Goal: Entertainment & Leisure: Consume media (video, audio)

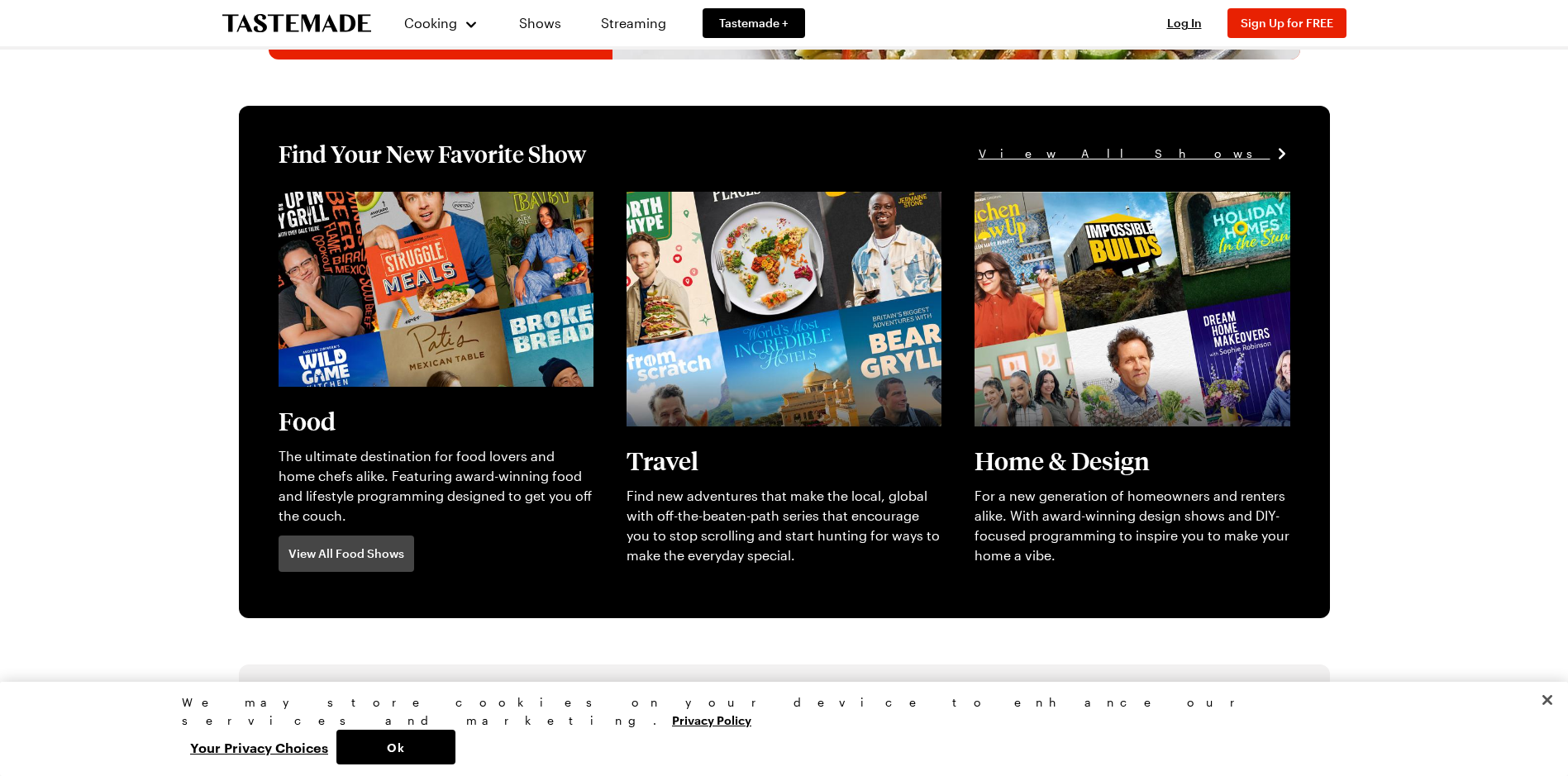
scroll to position [413, 0]
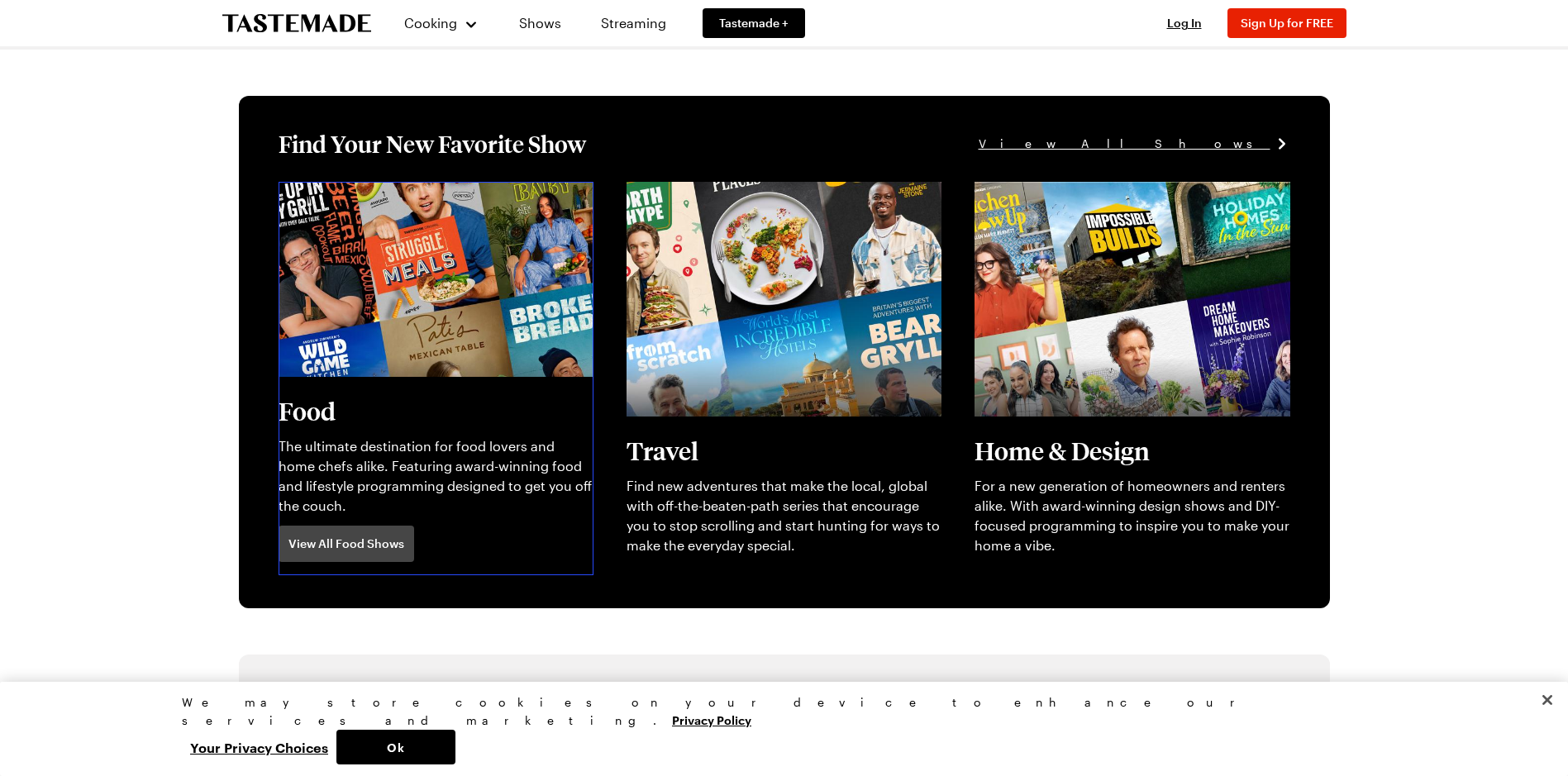
click at [363, 199] on link "View full content for [object Object]" at bounding box center [392, 191] width 226 height 16
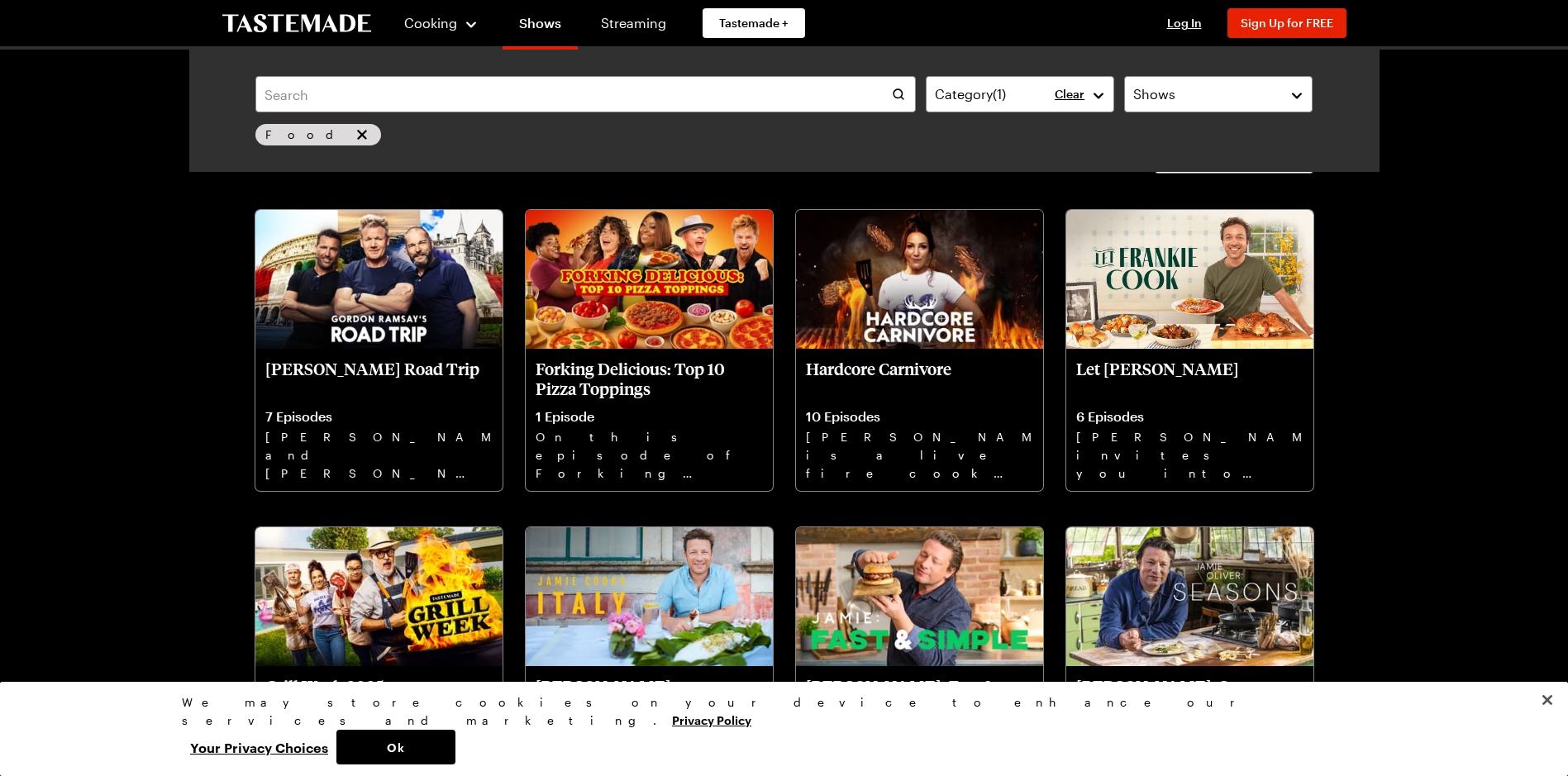
scroll to position [83, 0]
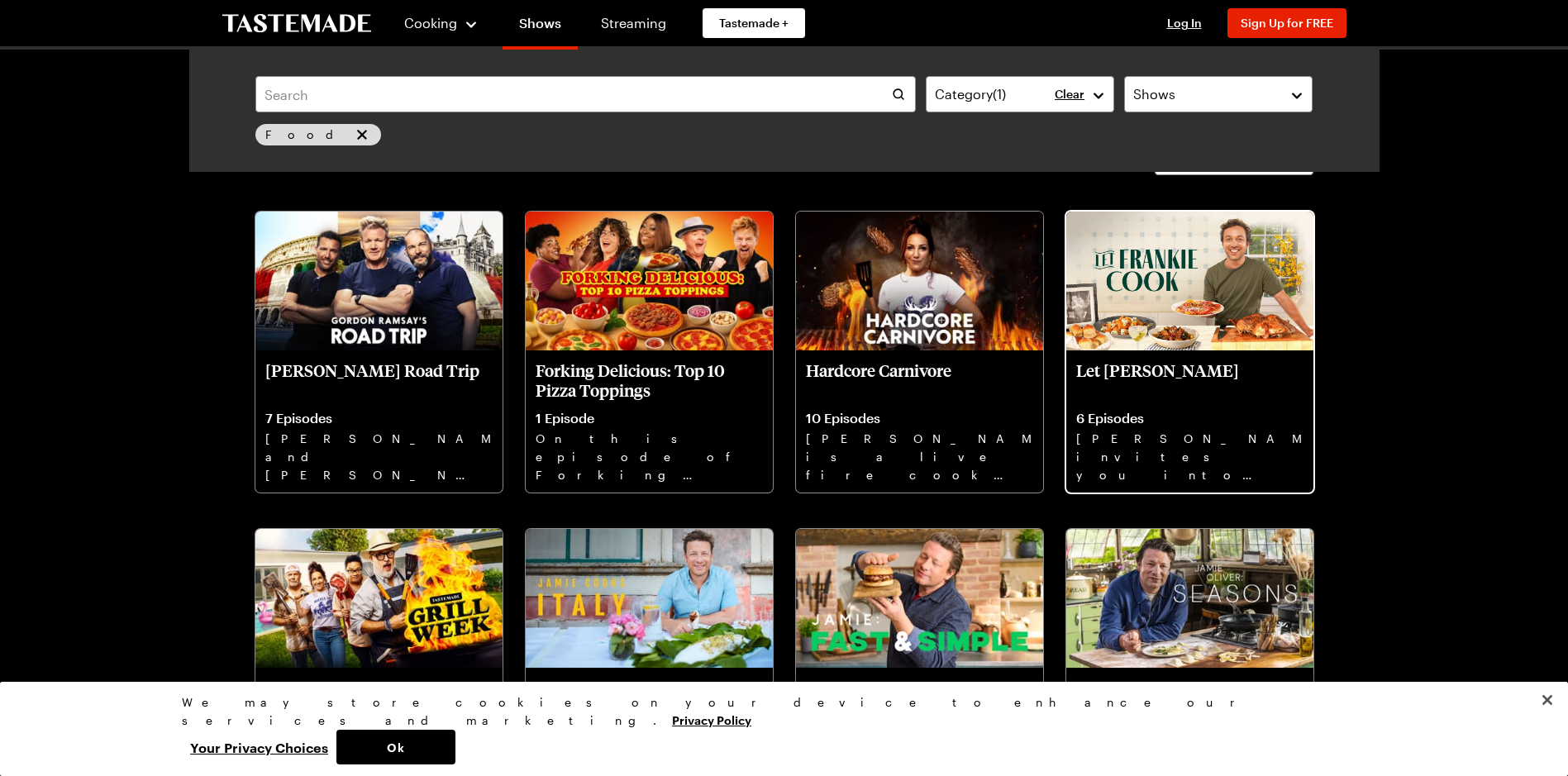
click at [1265, 397] on div "Let [PERSON_NAME] 6 Episodes [PERSON_NAME] invites you into his home kitchen wh…" at bounding box center [1190, 421] width 247 height 142
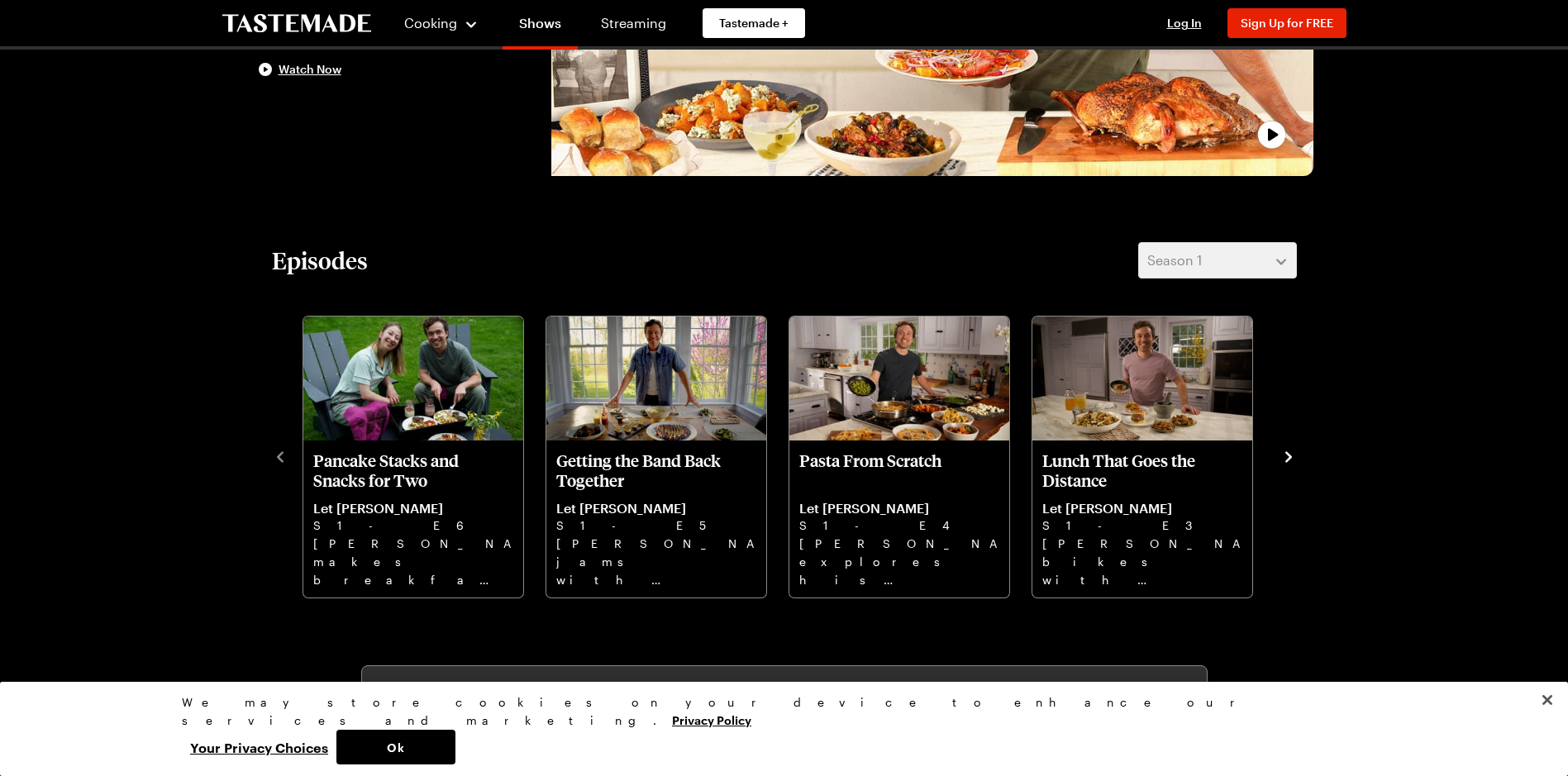
scroll to position [330, 0]
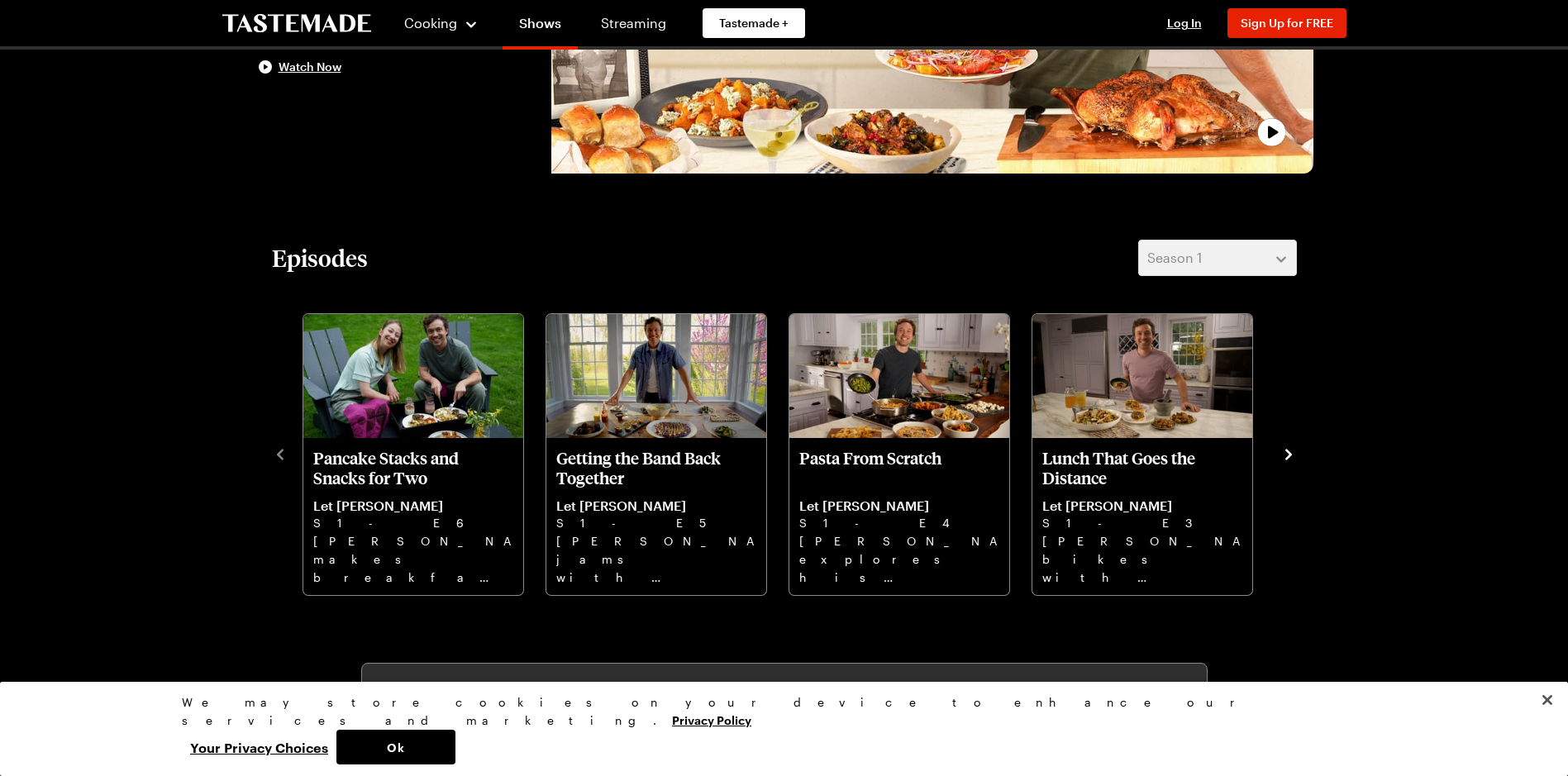
click at [1290, 458] on icon "navigate to next item" at bounding box center [1289, 455] width 17 height 17
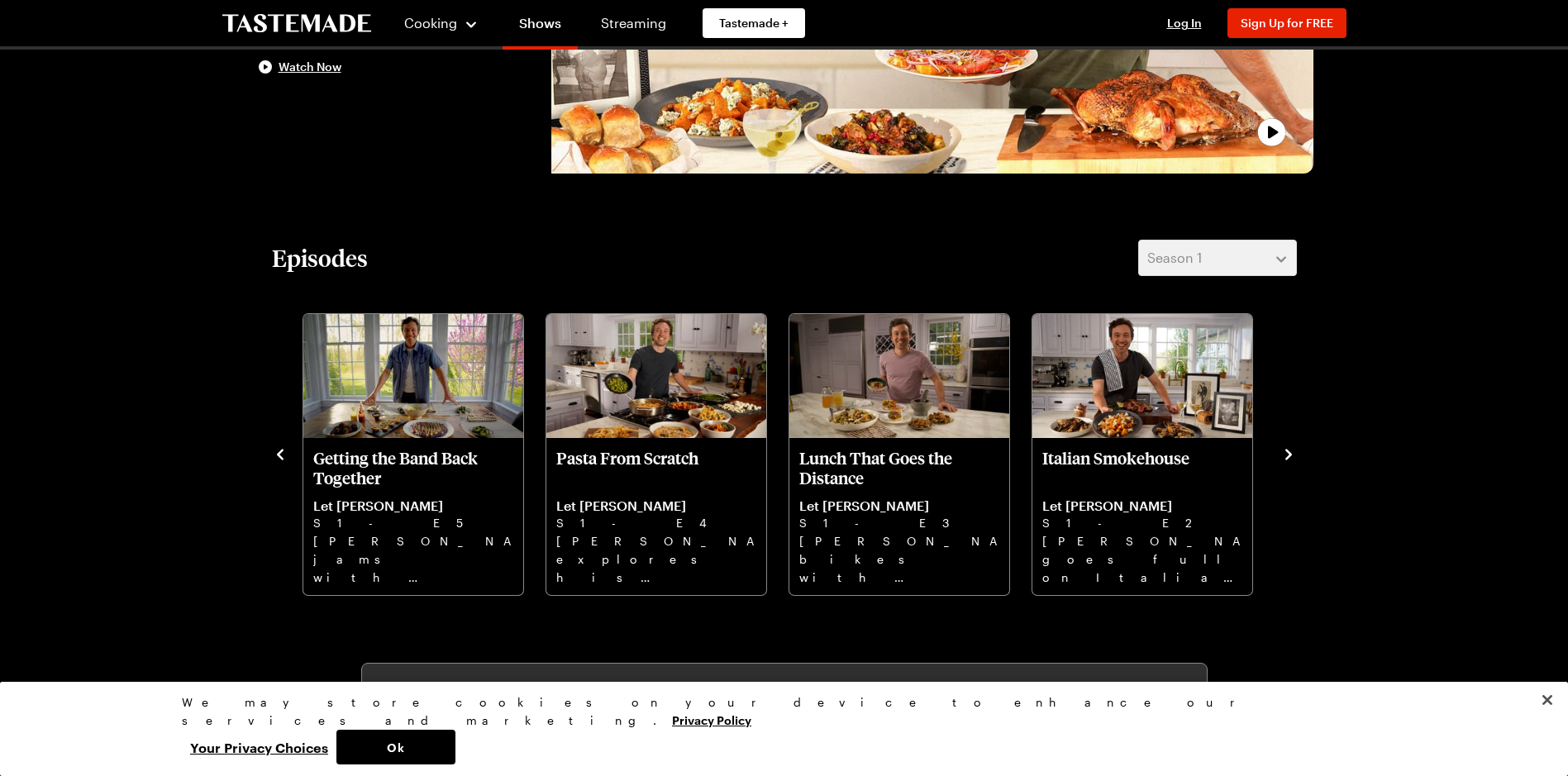
click at [1290, 458] on icon "navigate to next item" at bounding box center [1289, 455] width 17 height 17
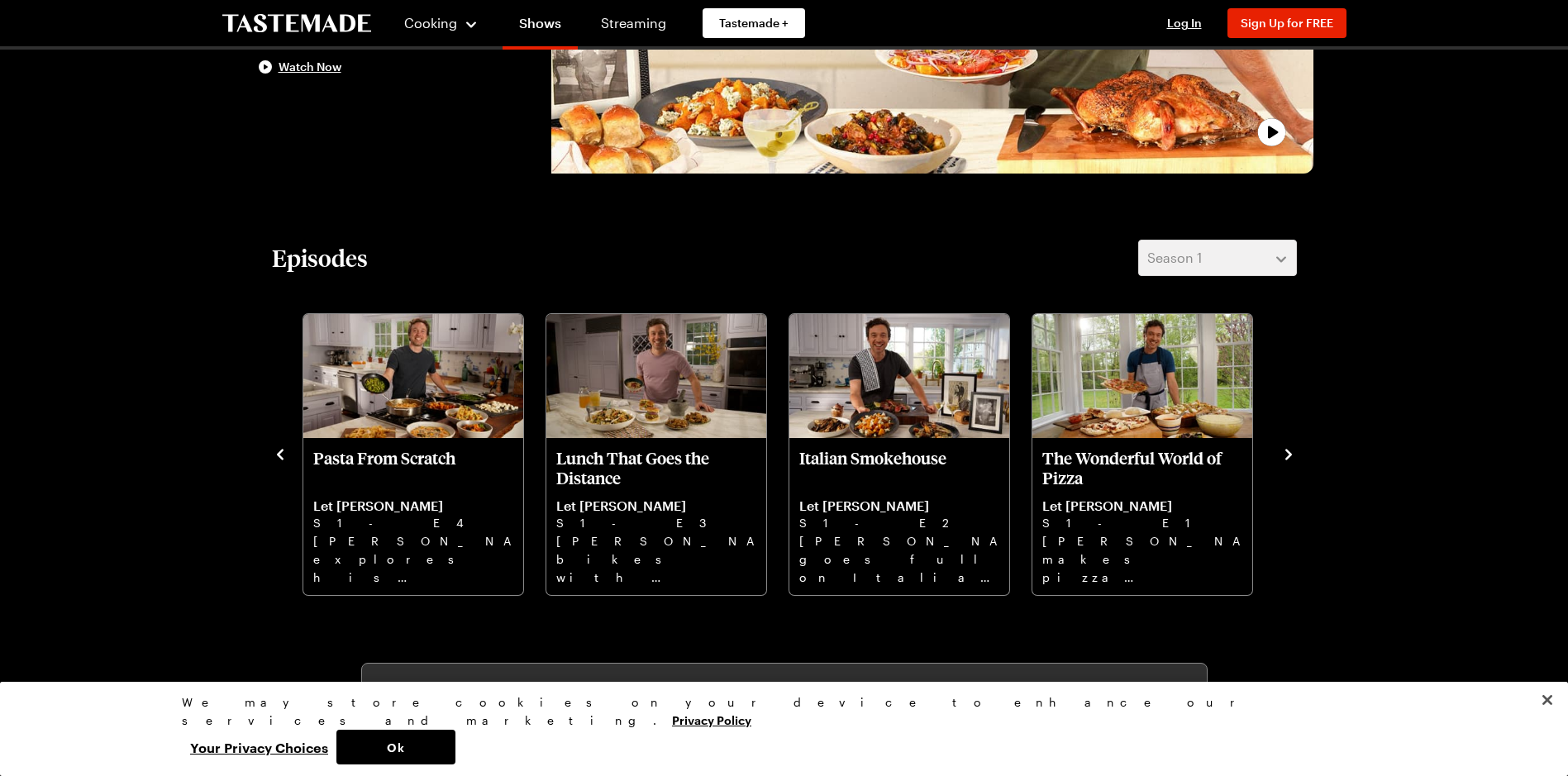
click at [1290, 458] on icon "navigate to next item" at bounding box center [1289, 455] width 17 height 17
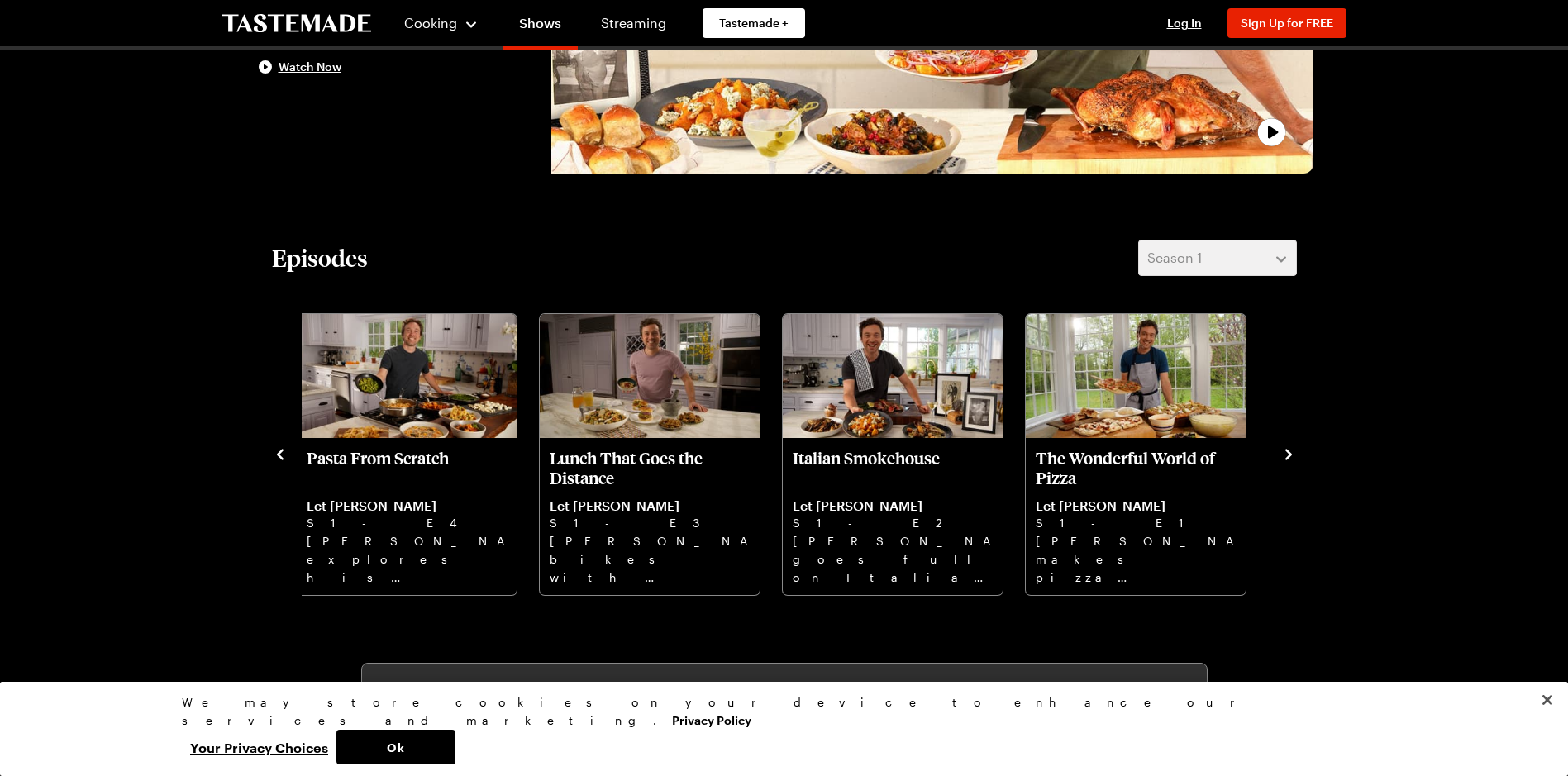
click at [1290, 453] on icon "navigate to next item" at bounding box center [1289, 454] width 7 height 11
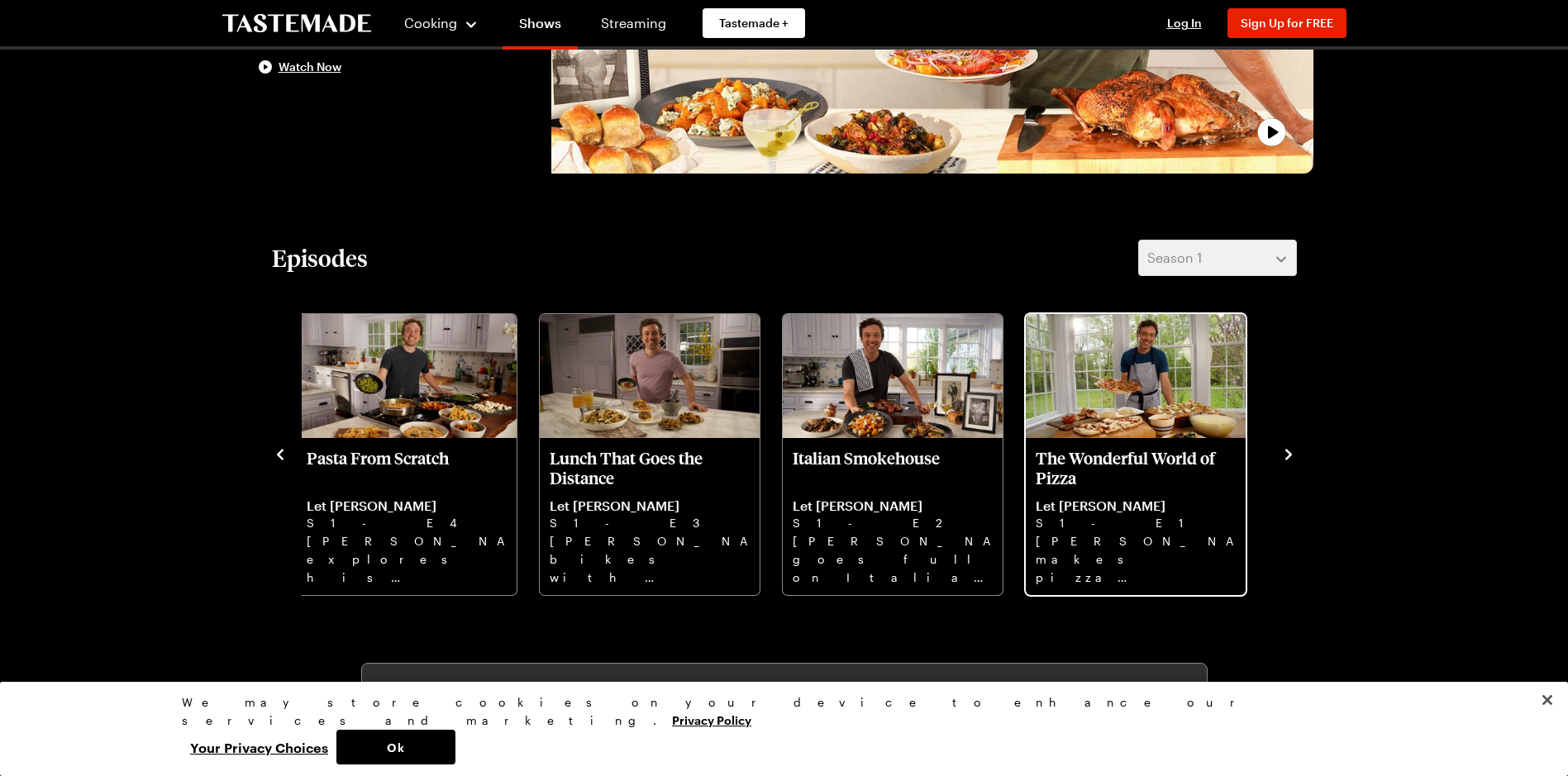
click at [1136, 476] on p "The Wonderful World of Pizza" at bounding box center [1135, 467] width 200 height 39
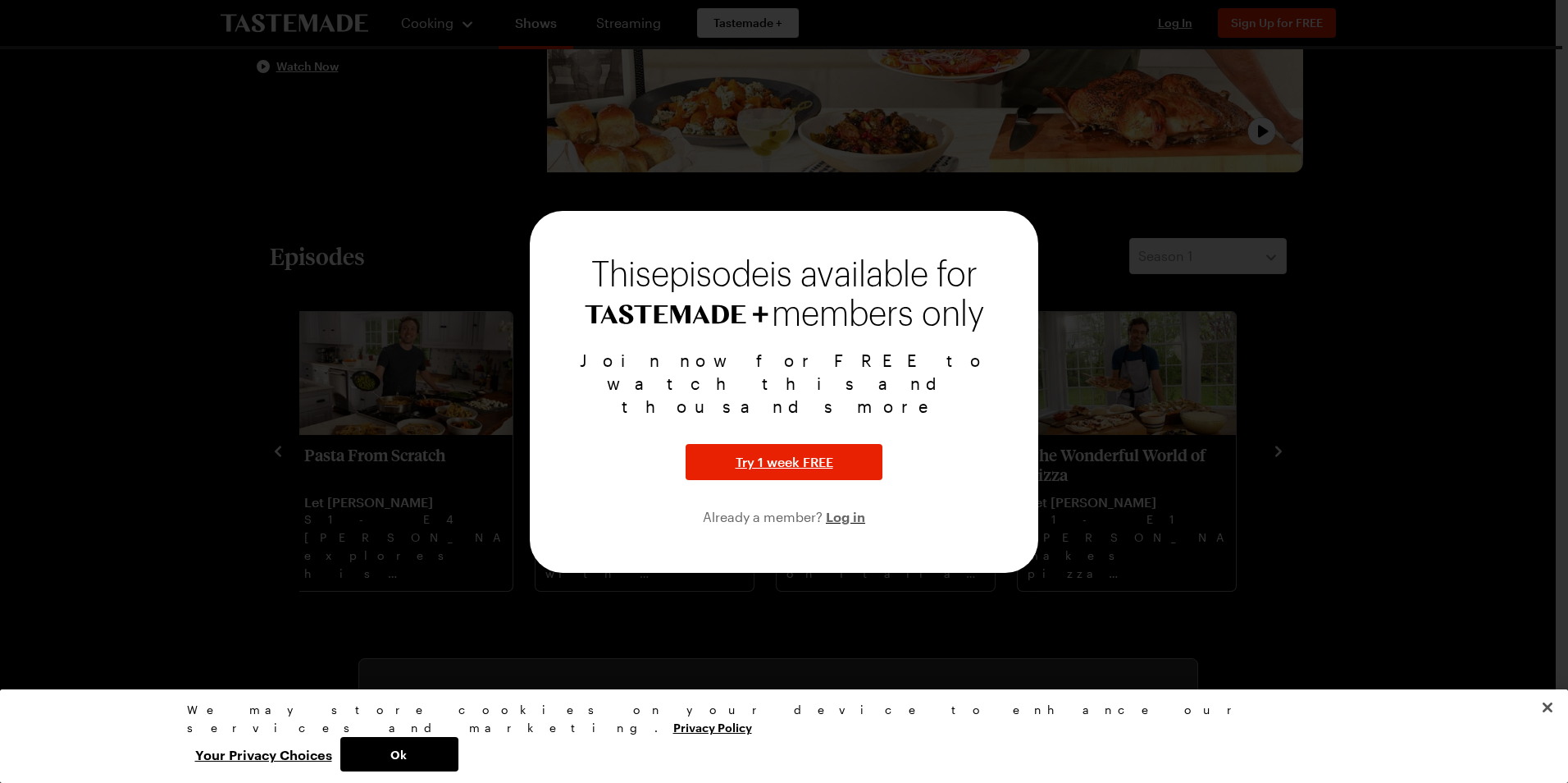
click at [1290, 362] on div at bounding box center [784, 391] width 1568 height 783
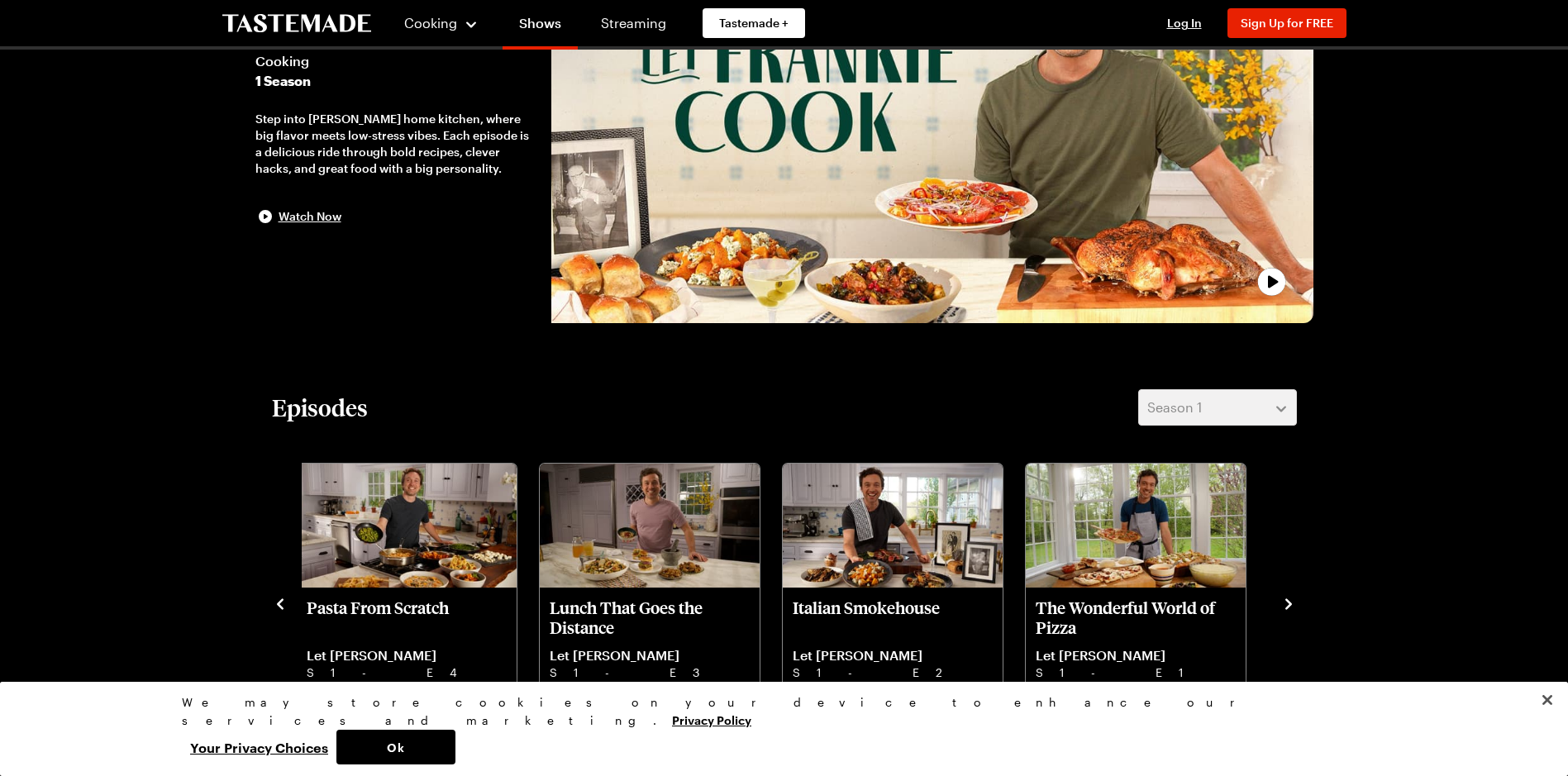
scroll to position [83, 0]
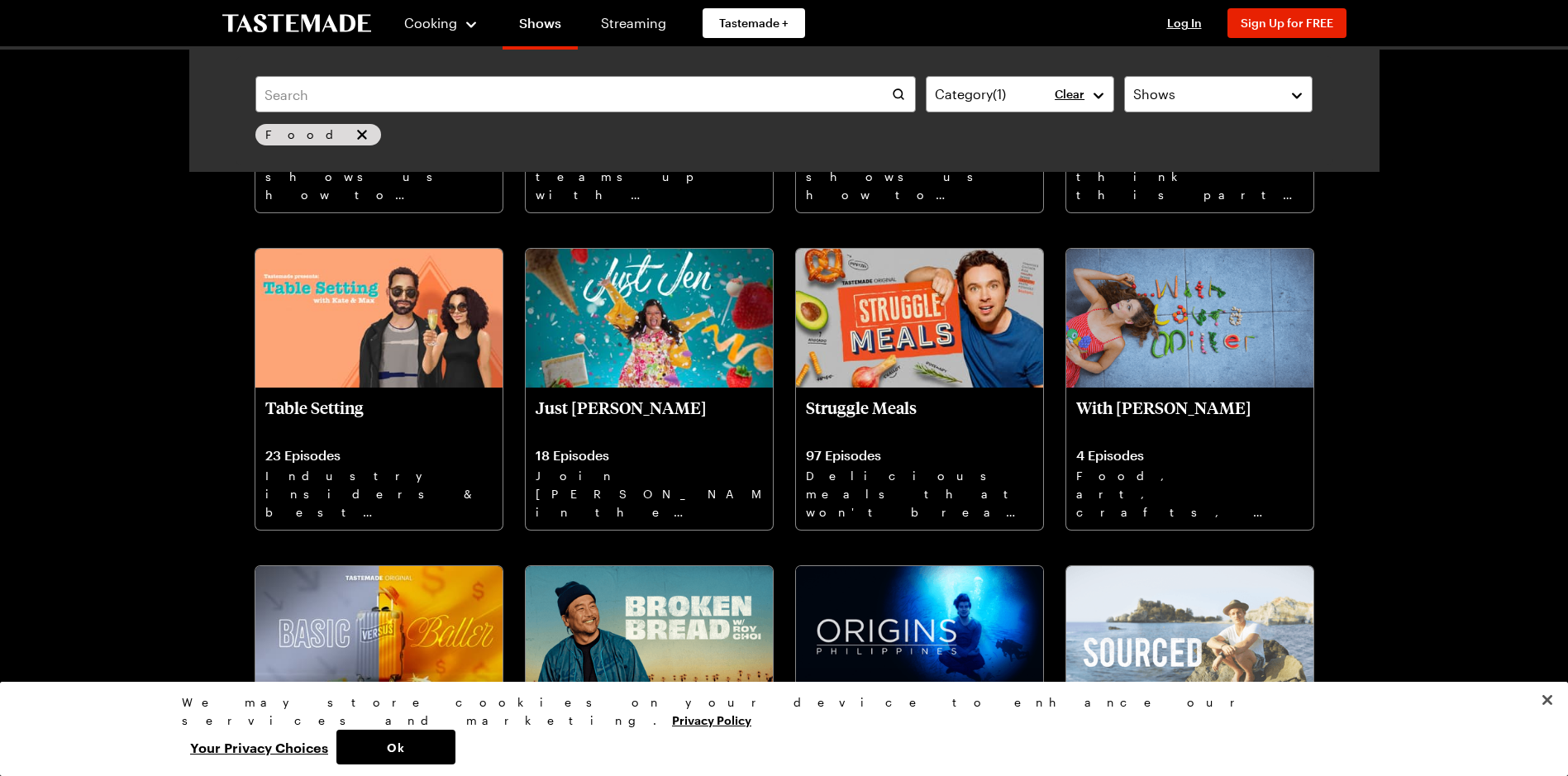
scroll to position [5205, 0]
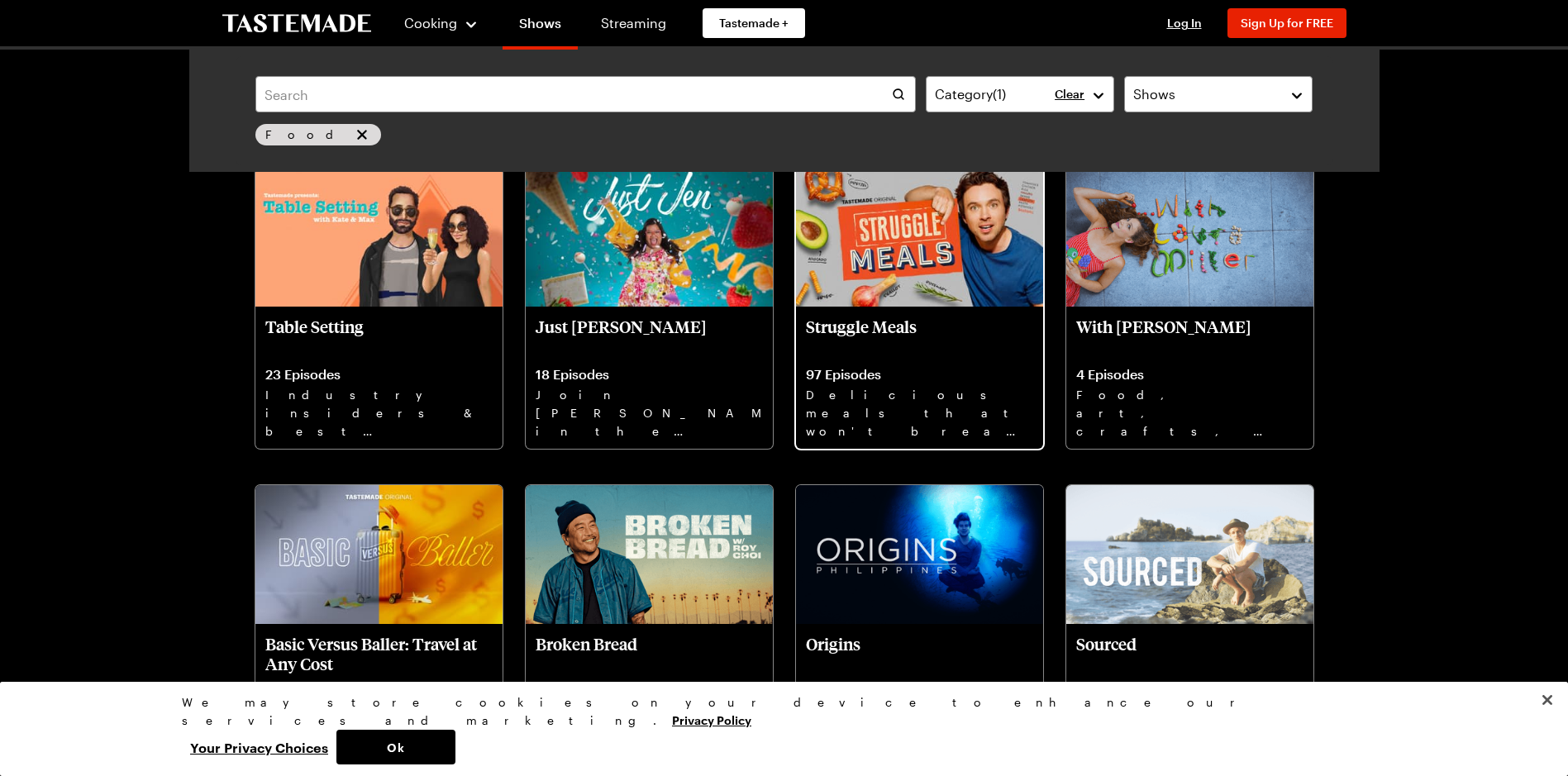
click at [1012, 355] on div "Struggle Meals 97 Episodes Delicious meals that won't break the bank." at bounding box center [920, 378] width 247 height 142
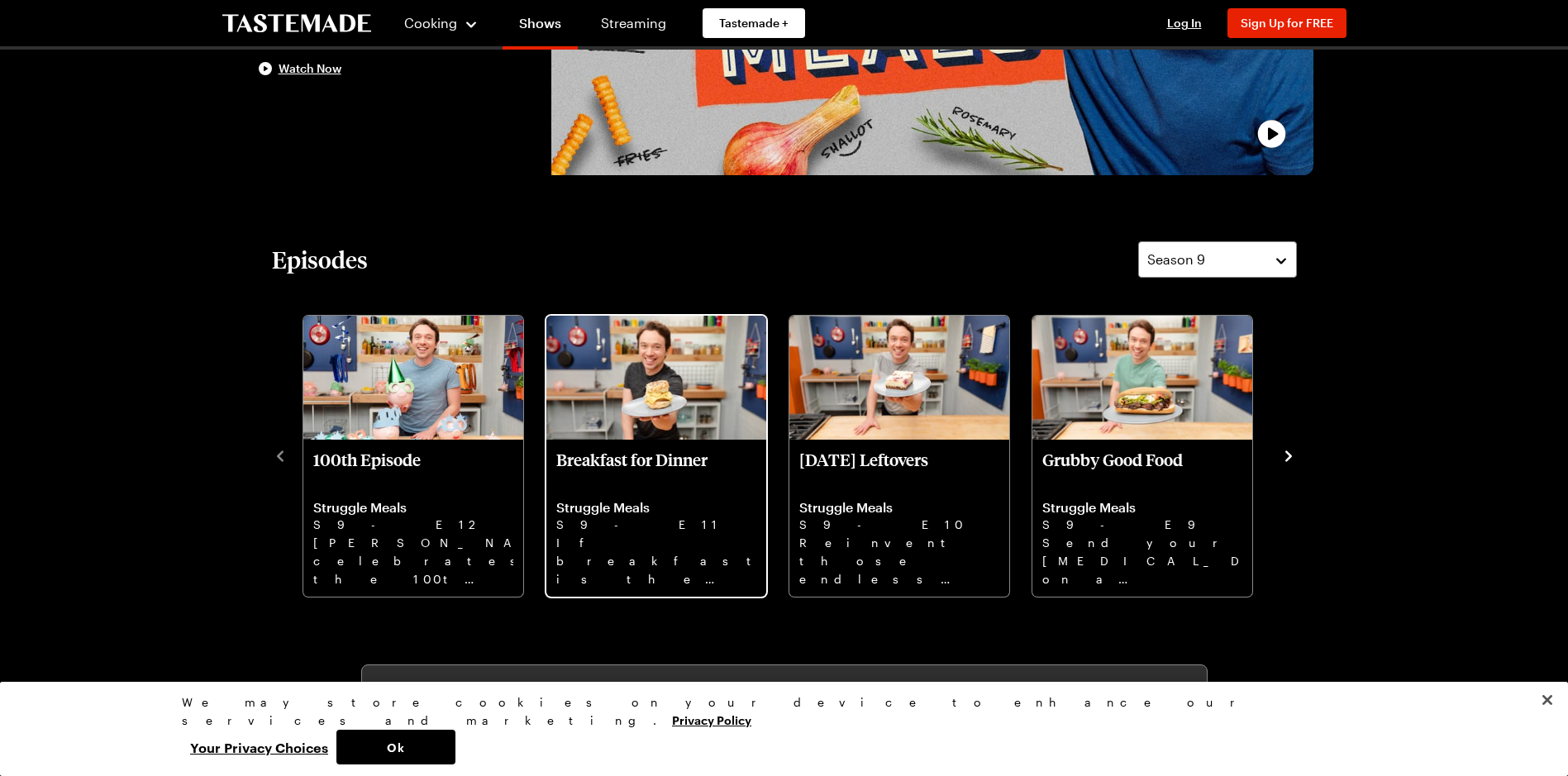
scroll to position [330, 0]
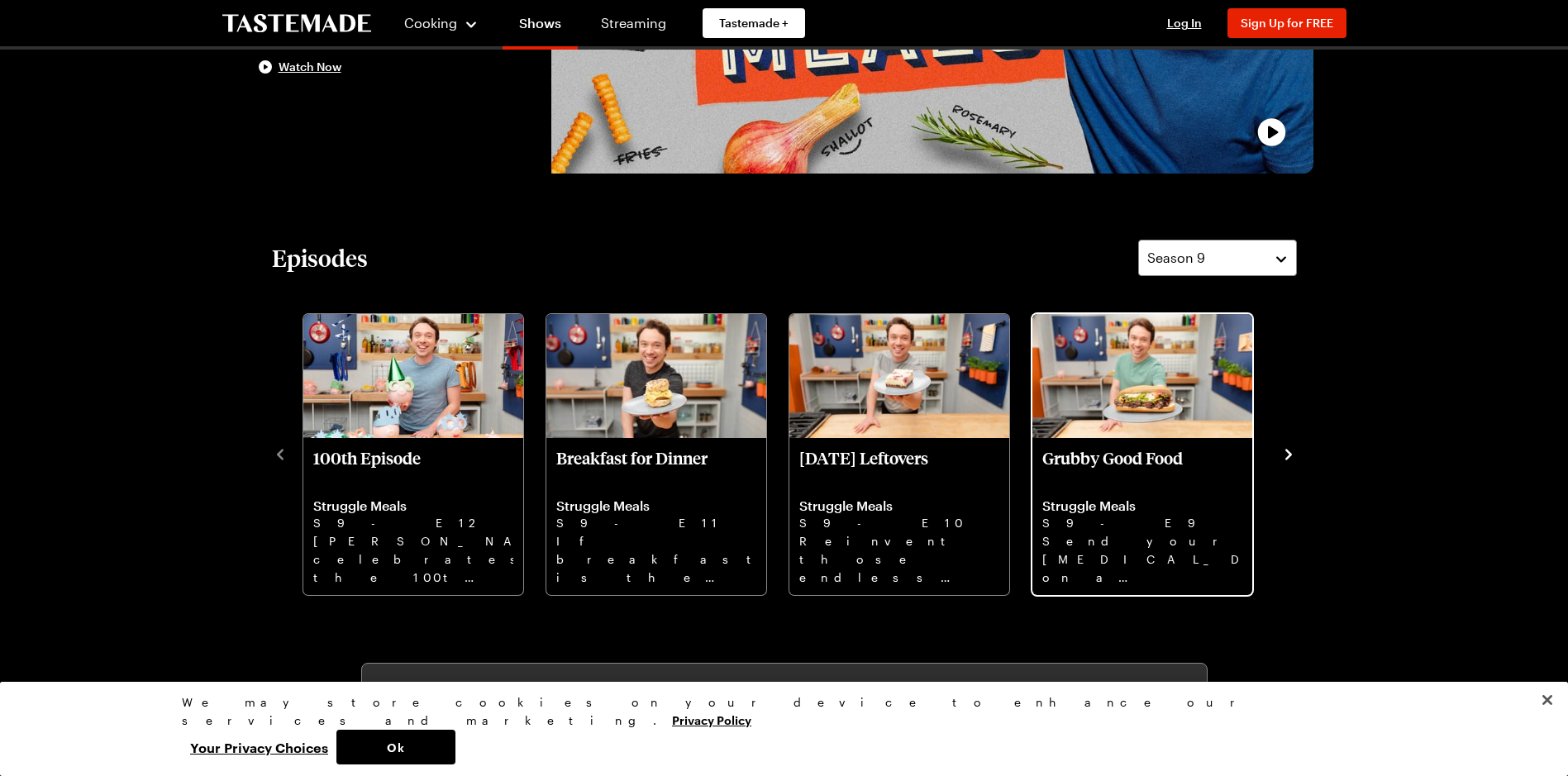
click at [1146, 514] on p "S9 - E9" at bounding box center [1142, 523] width 200 height 18
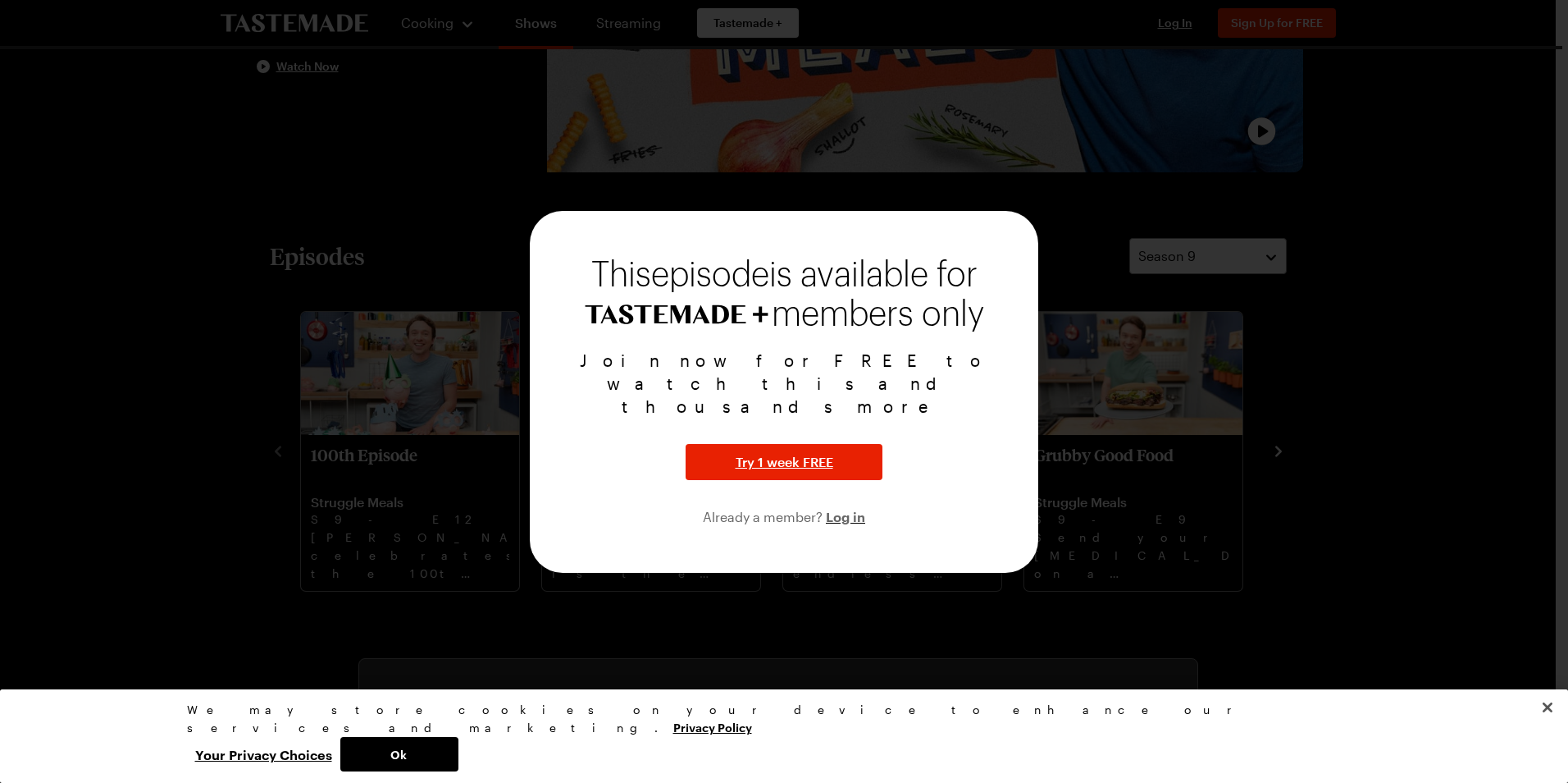
click at [1406, 257] on div at bounding box center [784, 391] width 1568 height 783
